Goal: Find specific page/section

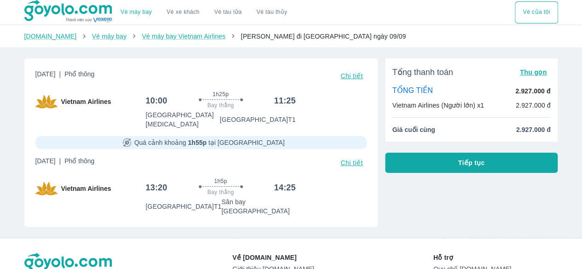
drag, startPoint x: 346, startPoint y: 153, endPoint x: 323, endPoint y: 156, distance: 23.2
click at [323, 156] on div "[DATE] | Phổ thông Chi tiết" at bounding box center [200, 162] width 331 height 13
click at [526, 9] on button "Vé của tôi" at bounding box center [536, 12] width 43 height 22
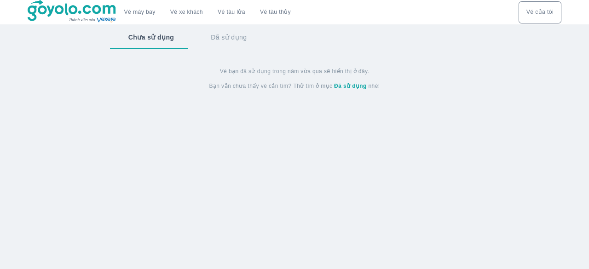
click at [221, 39] on button "Đã sử dụng" at bounding box center [228, 37] width 73 height 24
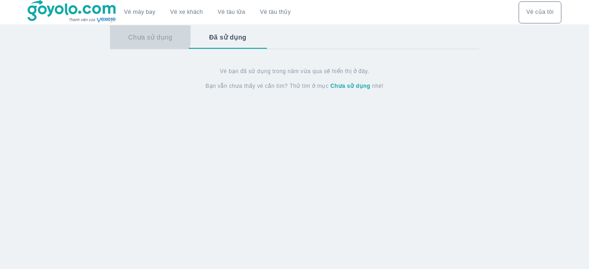
click at [147, 35] on button "Chưa sử dụng" at bounding box center [150, 37] width 81 height 24
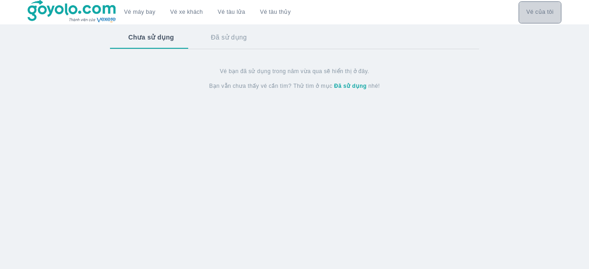
click at [538, 11] on button "Vé của tôi" at bounding box center [539, 12] width 43 height 22
